Goal: Check status: Check status

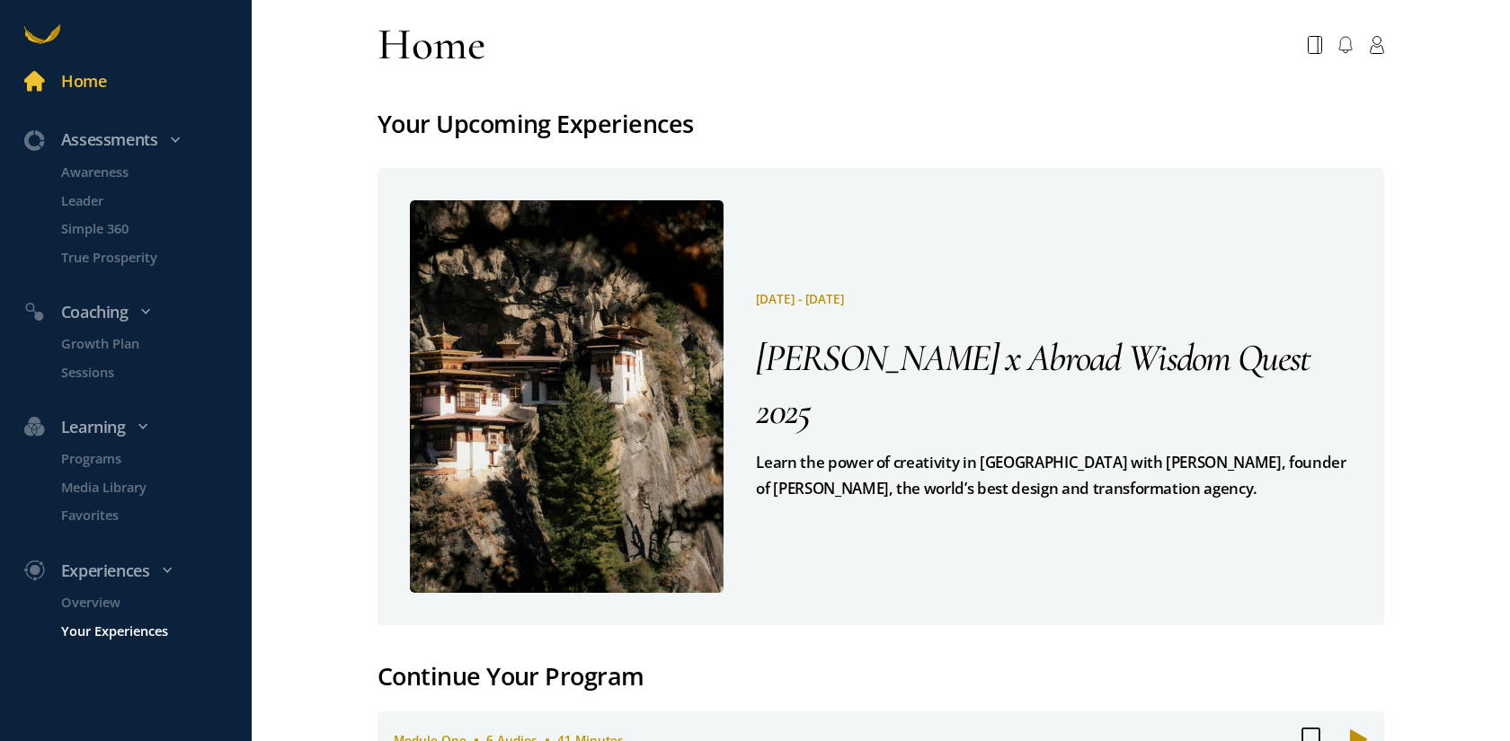
click at [122, 623] on p "Your Experiences" at bounding box center [154, 630] width 187 height 21
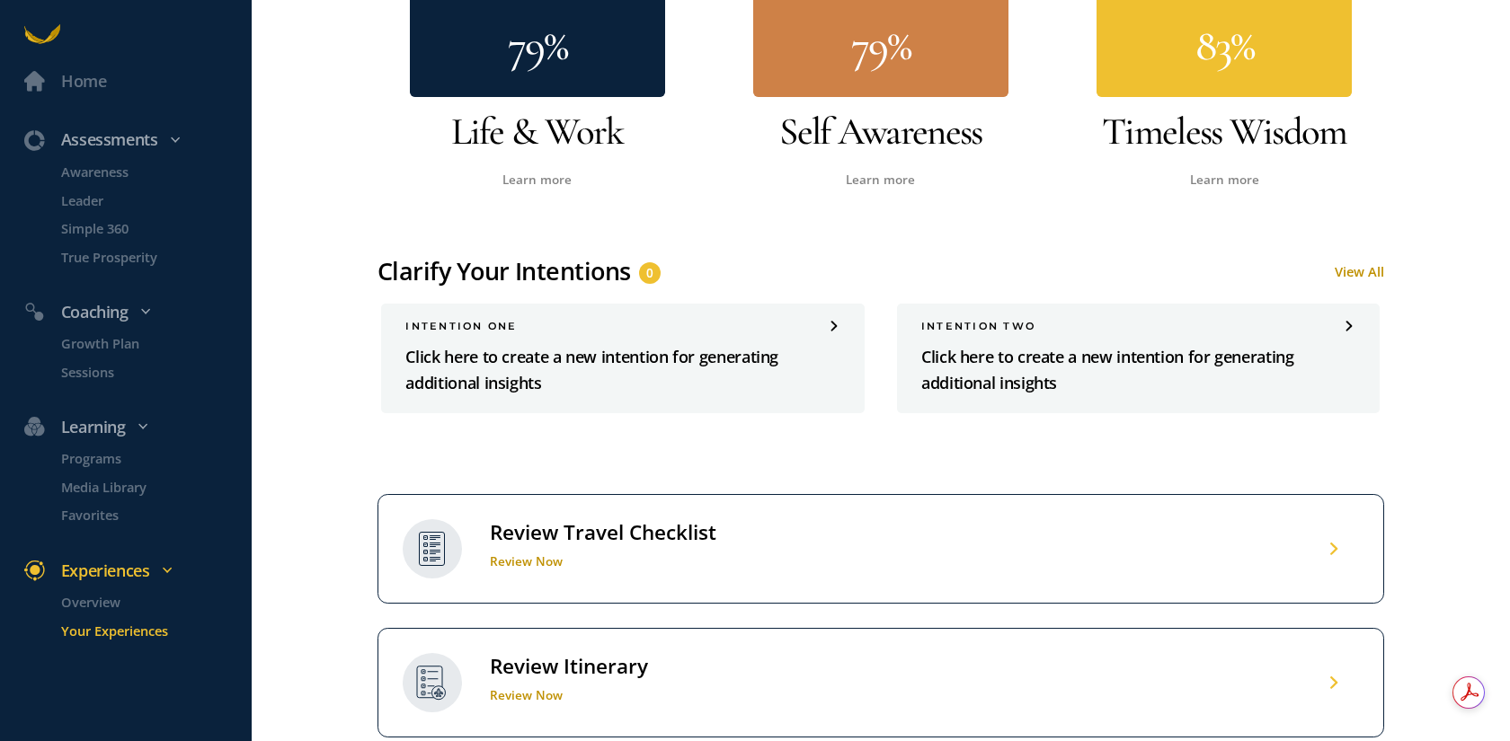
scroll to position [1287, 0]
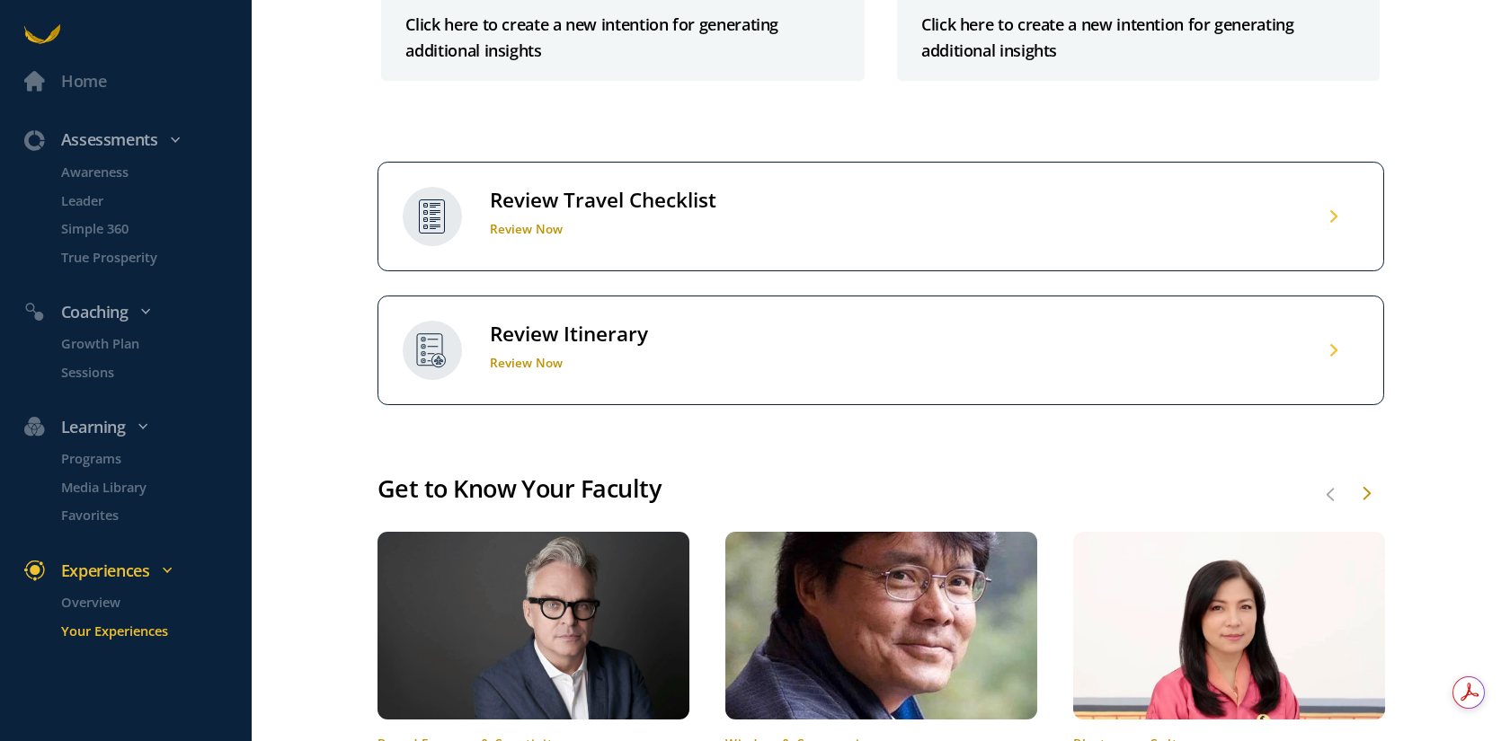
click at [716, 296] on div "Review Itinerary Review Now" at bounding box center [880, 351] width 1007 height 110
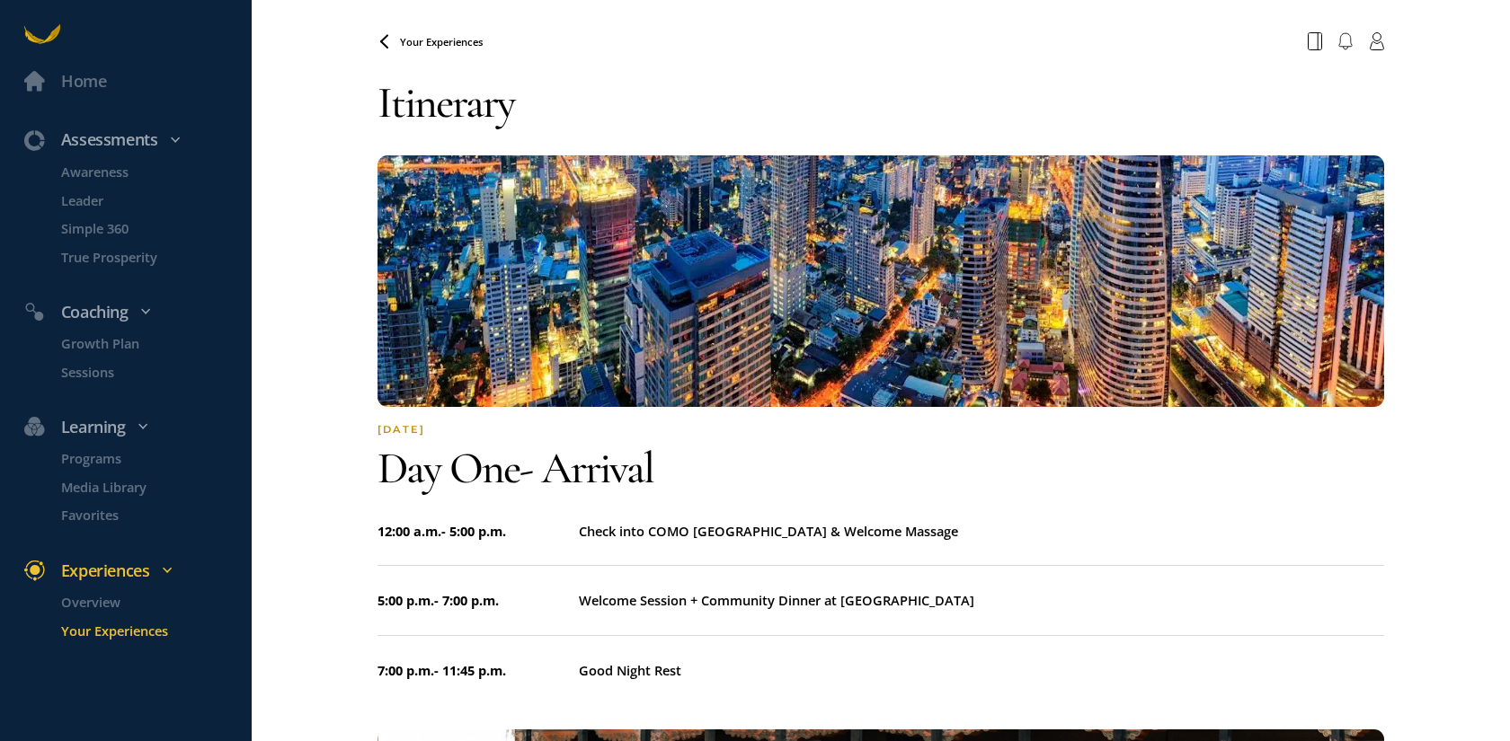
click at [635, 234] on img at bounding box center [880, 281] width 1007 height 252
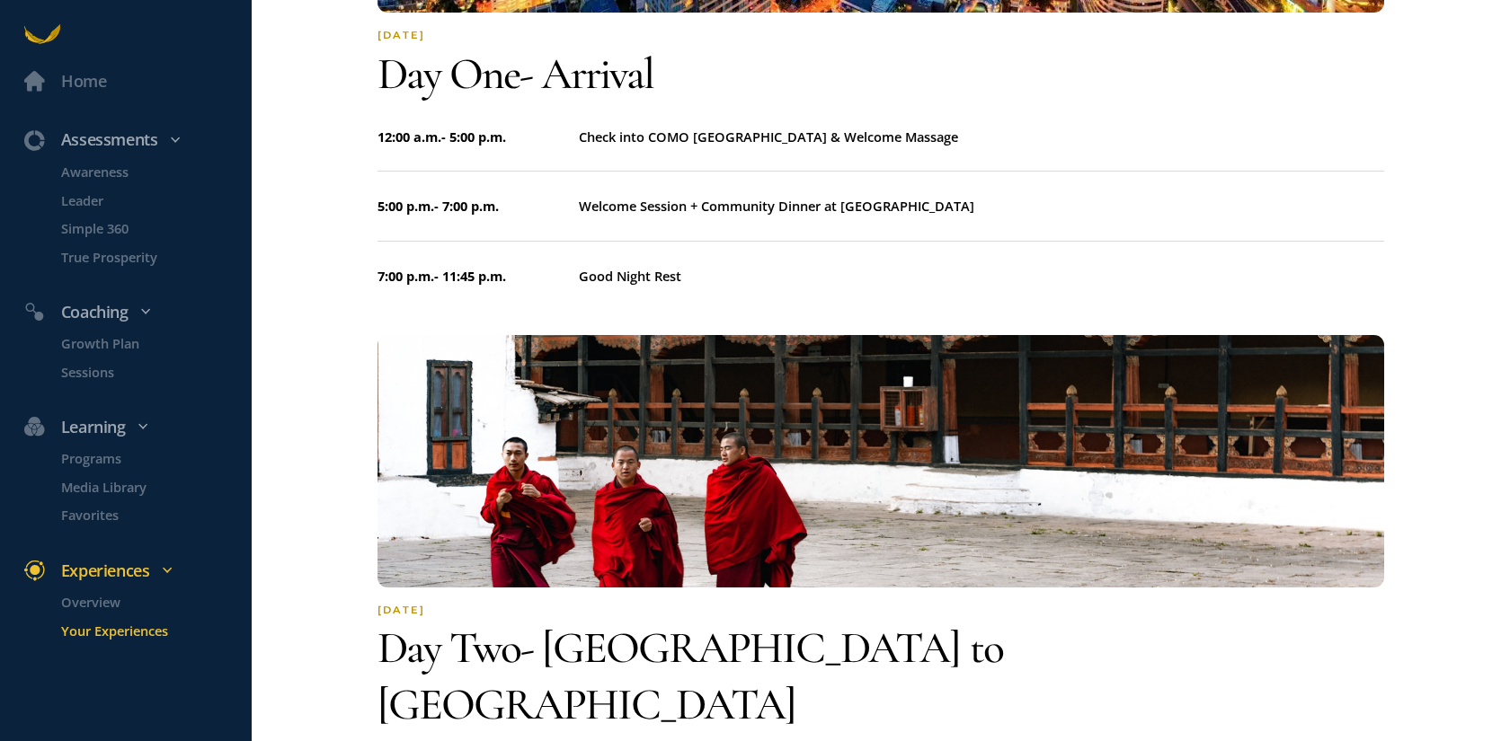
scroll to position [529, 0]
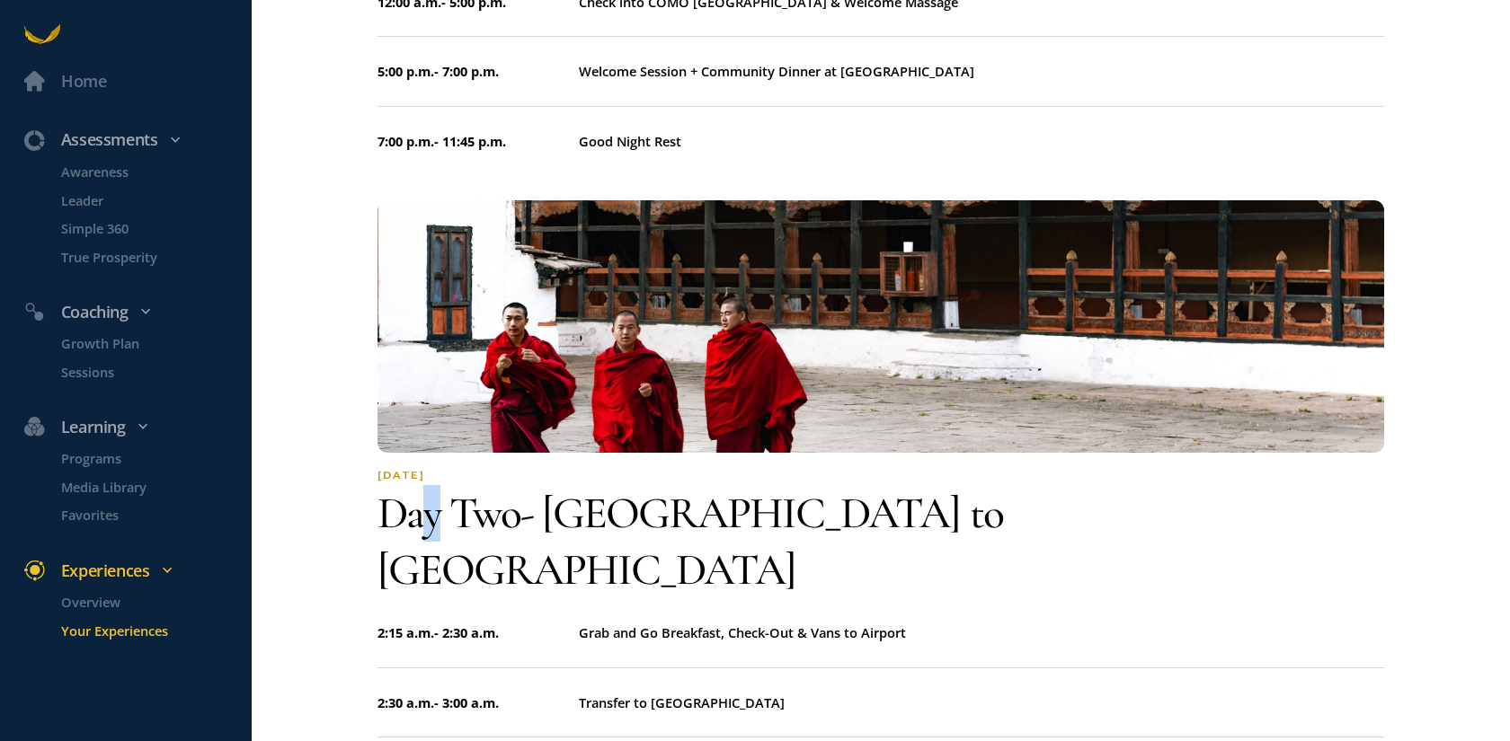
drag, startPoint x: 432, startPoint y: 506, endPoint x: 380, endPoint y: 525, distance: 55.4
click at [426, 509] on span "Day two -" at bounding box center [459, 513] width 164 height 54
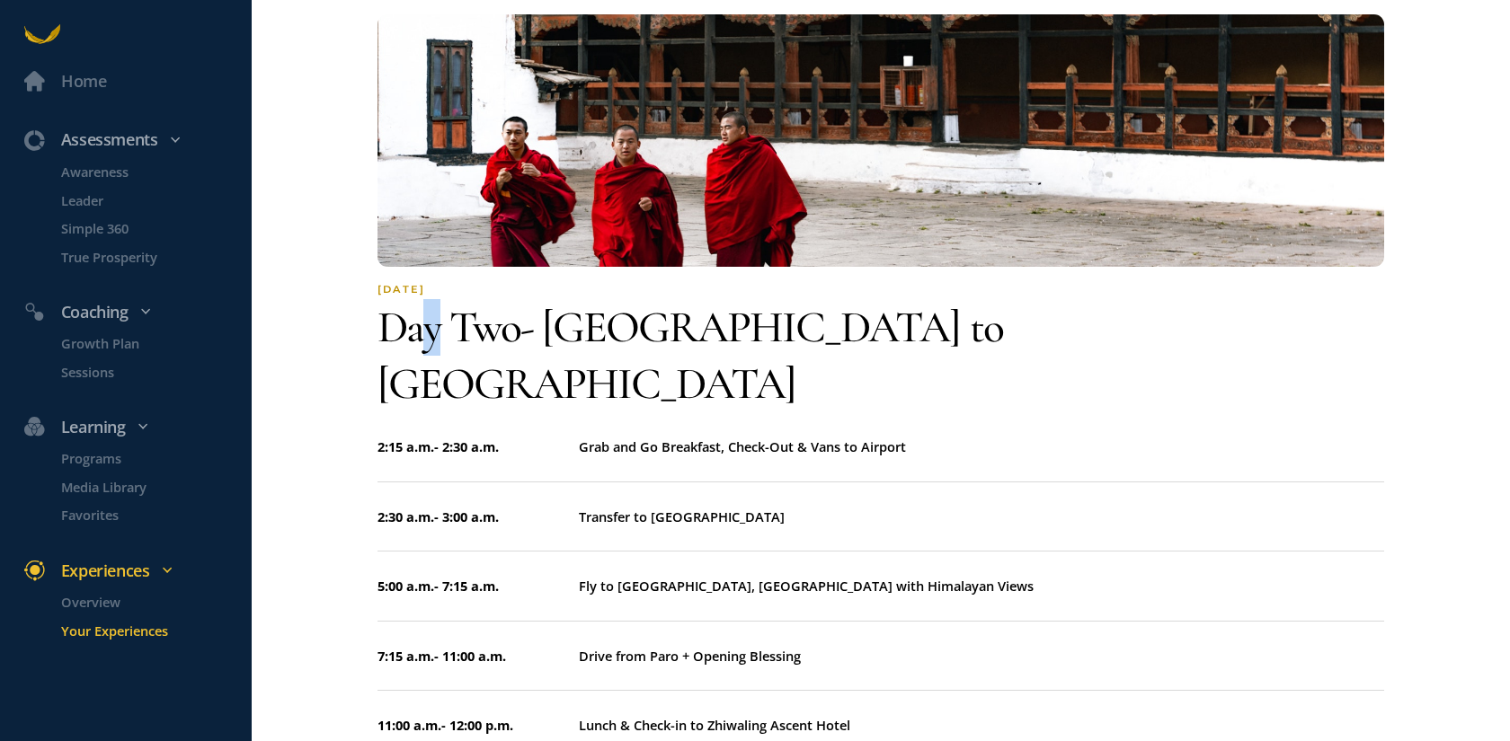
scroll to position [754, 0]
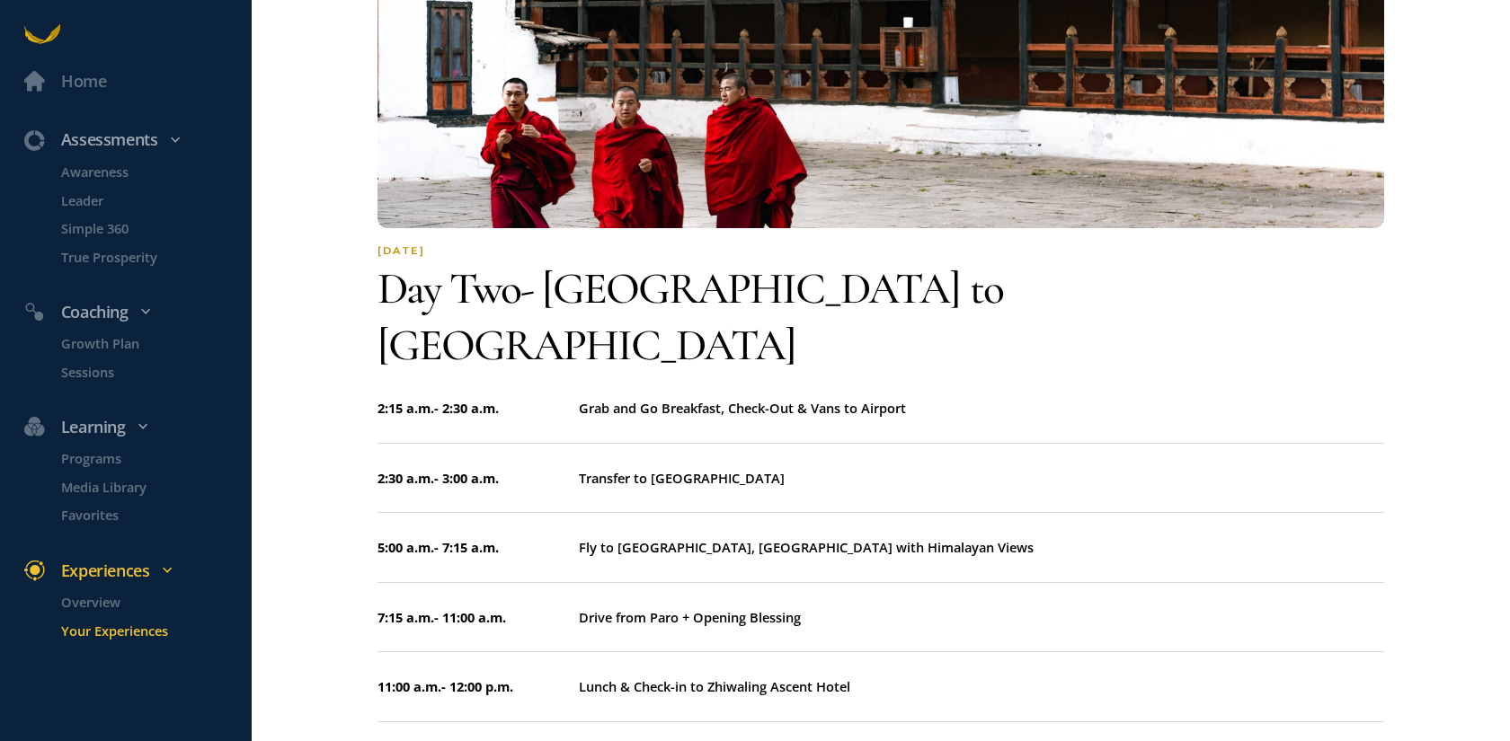
click at [368, 491] on div "Home Assessments Awareness Leader Simple 360 True Prosperity Coaching Growth Pl…" at bounding box center [755, 370] width 1510 height 741
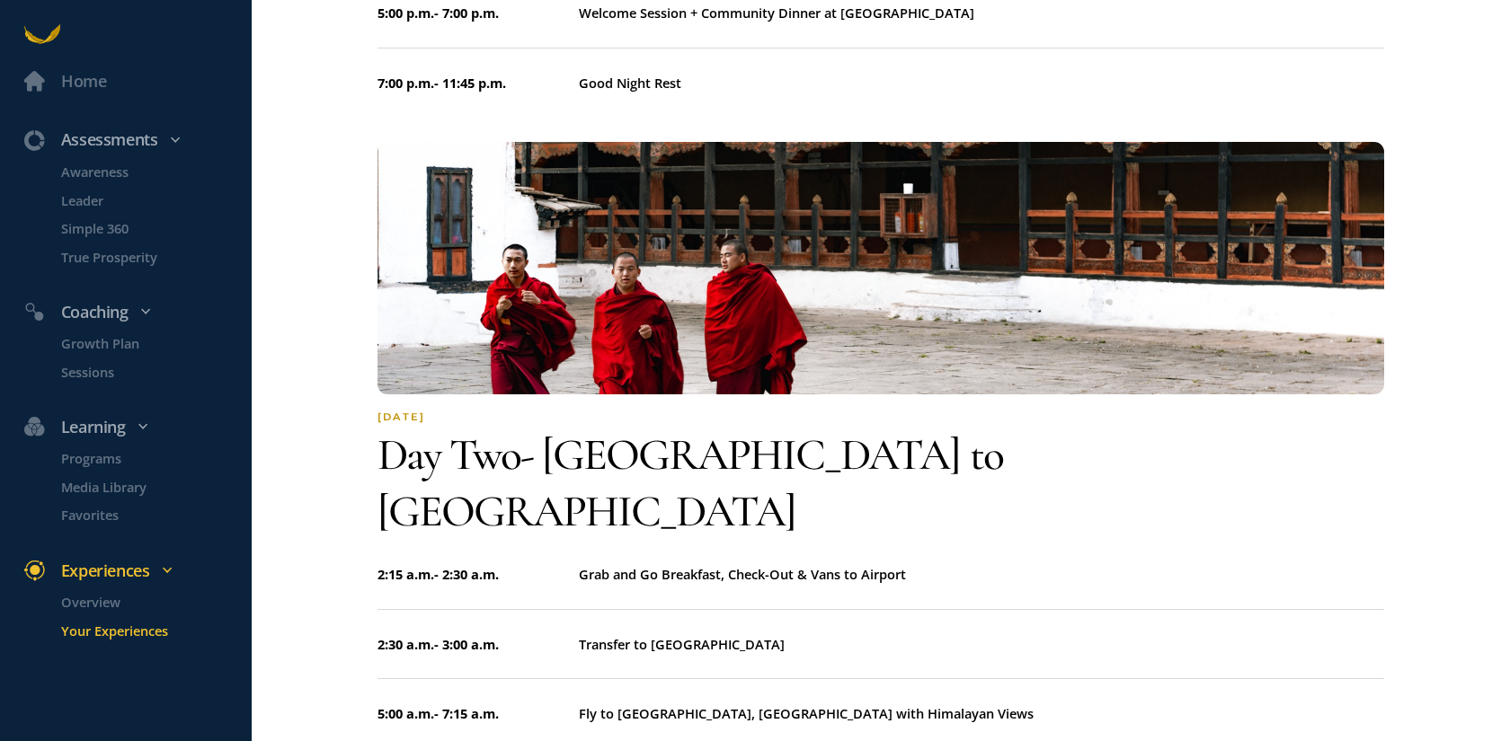
scroll to position [592, 0]
